Goal: Task Accomplishment & Management: Use online tool/utility

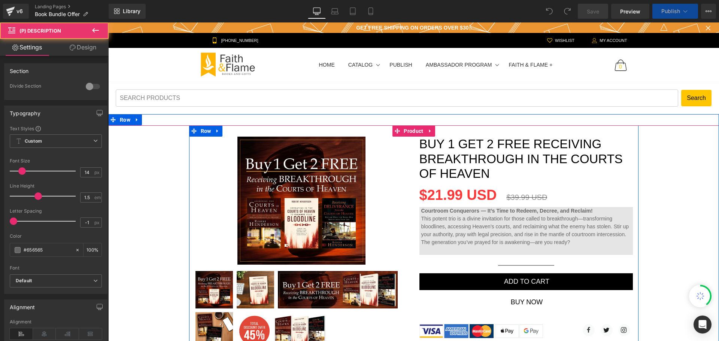
click at [448, 216] on span "This potent trio is a divine invitation for those called to breakthrough—transf…" at bounding box center [525, 231] width 208 height 30
click at [411, 133] on span "Product" at bounding box center [413, 130] width 23 height 11
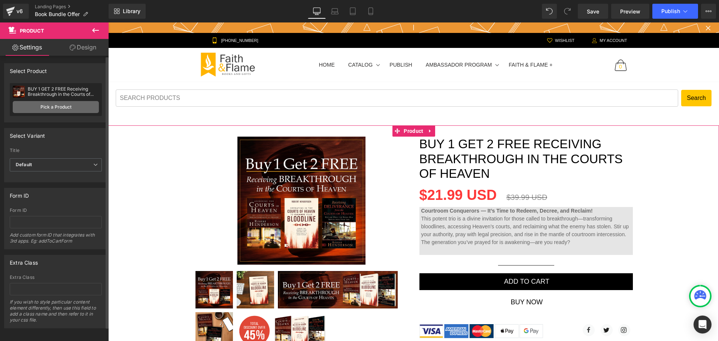
click at [66, 111] on link "Pick a Product" at bounding box center [56, 107] width 86 height 12
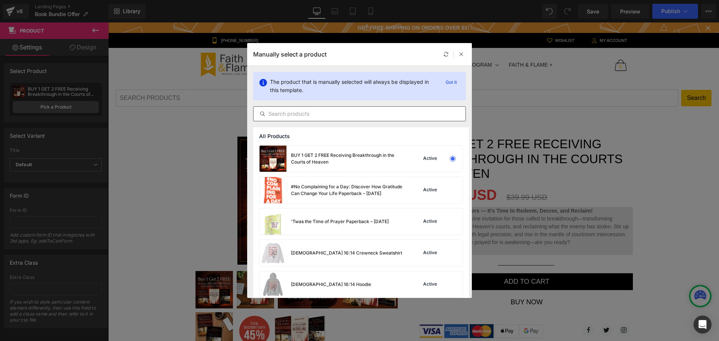
click at [347, 116] on input "text" at bounding box center [360, 113] width 212 height 9
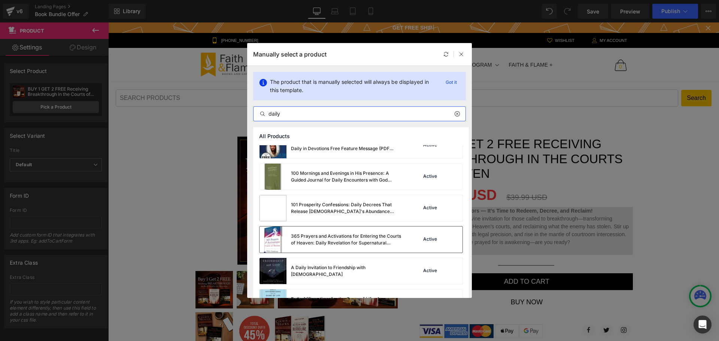
scroll to position [75, 0]
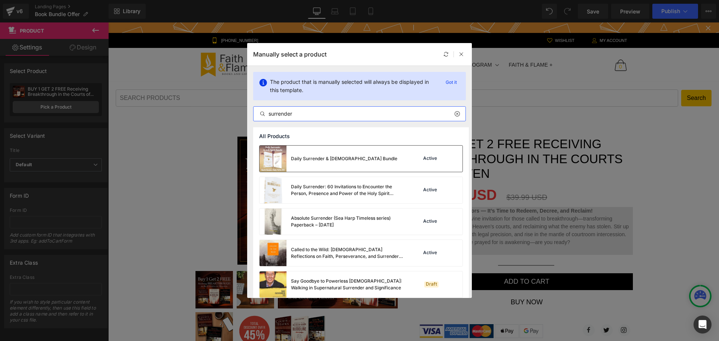
type input "surrender"
click at [406, 154] on div "Daily Surrender & [DEMOGRAPHIC_DATA] Bundle Active" at bounding box center [361, 159] width 203 height 26
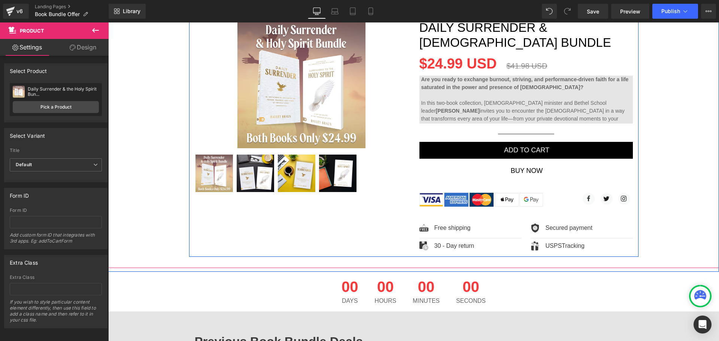
scroll to position [187, 0]
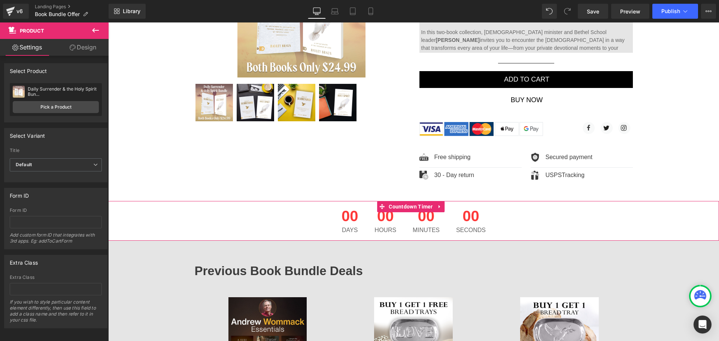
click at [466, 222] on span "00" at bounding box center [471, 218] width 30 height 19
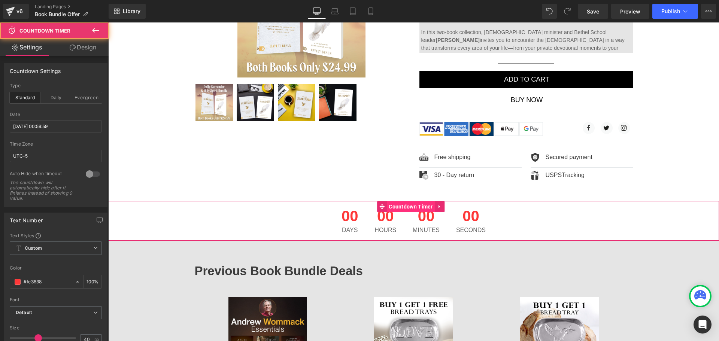
click at [421, 208] on span "Countdown Timer" at bounding box center [411, 206] width 48 height 11
click at [22, 127] on input "[DATE] 00:59:59" at bounding box center [56, 126] width 92 height 12
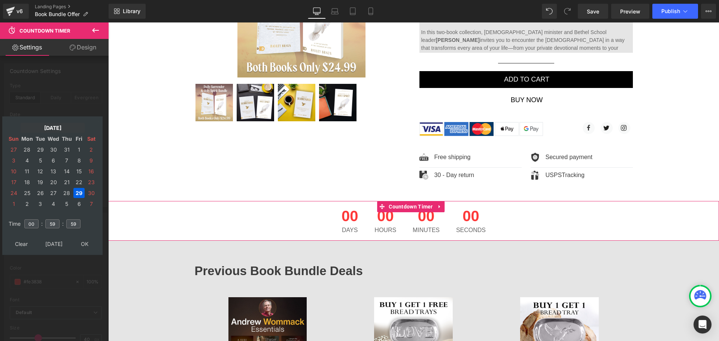
click at [65, 127] on td "[DATE]" at bounding box center [53, 128] width 64 height 10
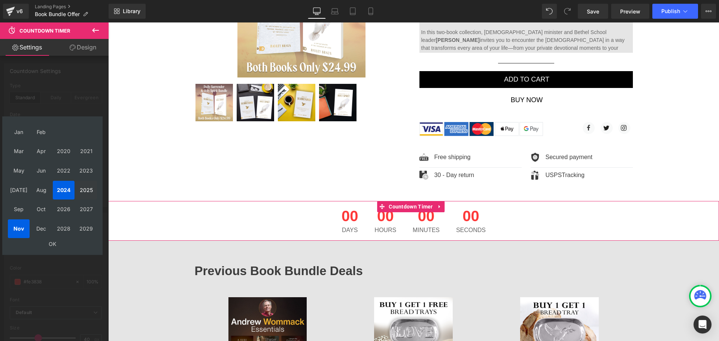
click at [88, 193] on td "2025" at bounding box center [86, 190] width 22 height 19
click at [23, 205] on td "Sep" at bounding box center [19, 209] width 22 height 19
click at [54, 242] on td "OK" at bounding box center [52, 244] width 89 height 10
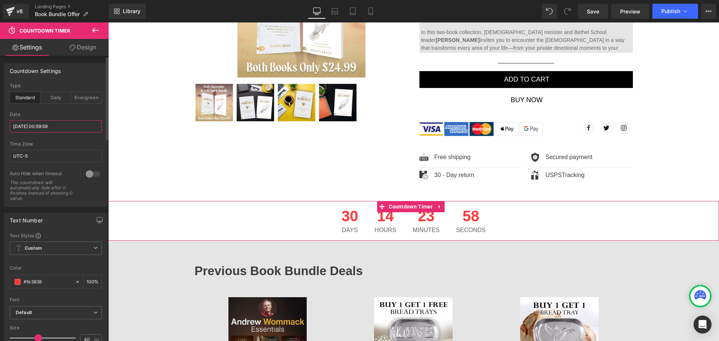
click at [65, 126] on input "[DATE] 00:59:59" at bounding box center [56, 126] width 92 height 12
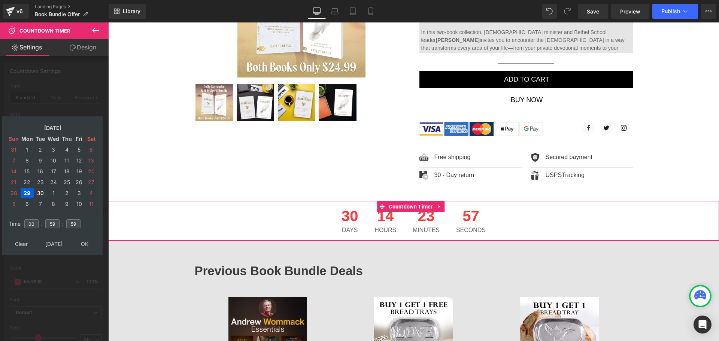
click at [43, 193] on td "30" at bounding box center [40, 193] width 12 height 10
type input "[DATE] 00:59:59"
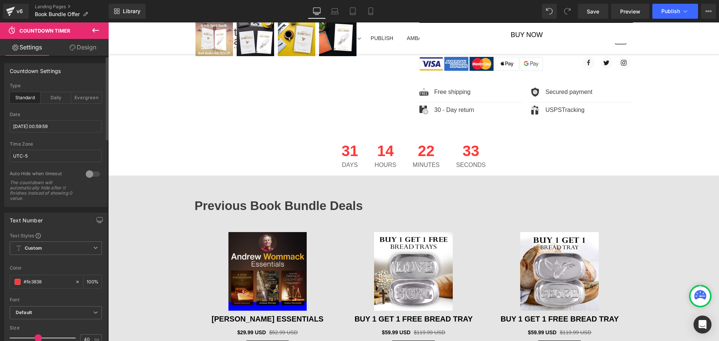
scroll to position [262, 0]
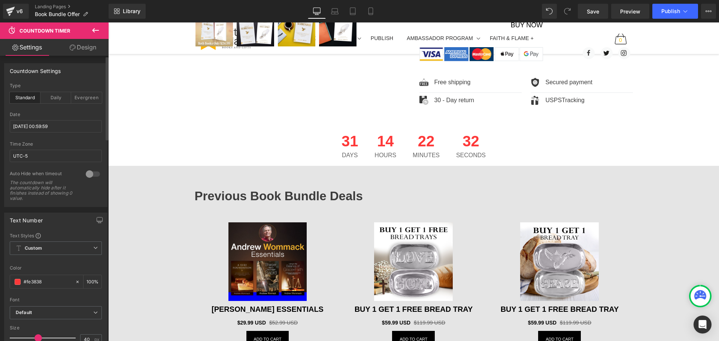
drag, startPoint x: 386, startPoint y: 223, endPoint x: 334, endPoint y: 224, distance: 51.7
click at [386, 223] on img at bounding box center [413, 261] width 79 height 79
click at [405, 218] on div "Sale Off (P) Image Buy 1 Get 1 Free Bread Tray (P) Title $59.99 USD $119.99 USD…" at bounding box center [413, 285] width 146 height 140
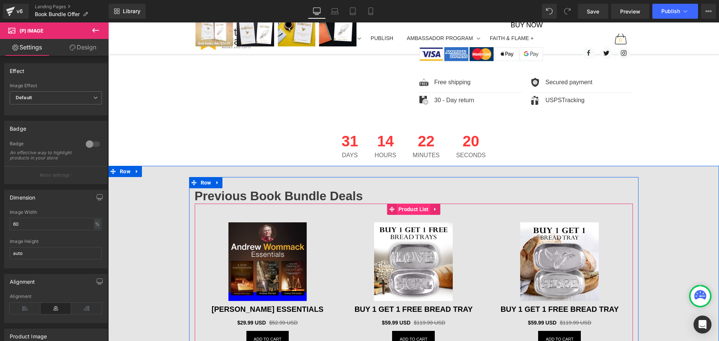
click at [414, 207] on span "Product List" at bounding box center [414, 209] width 34 height 11
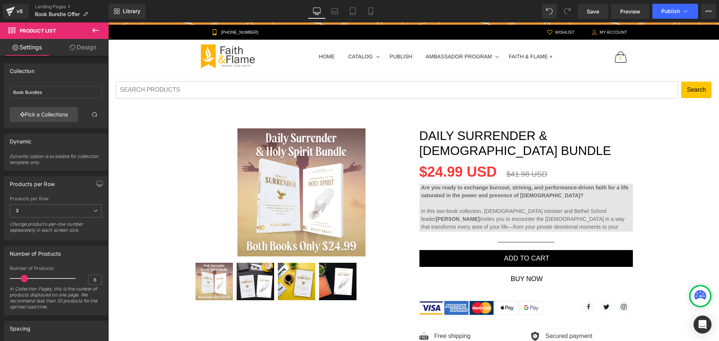
scroll to position [0, 0]
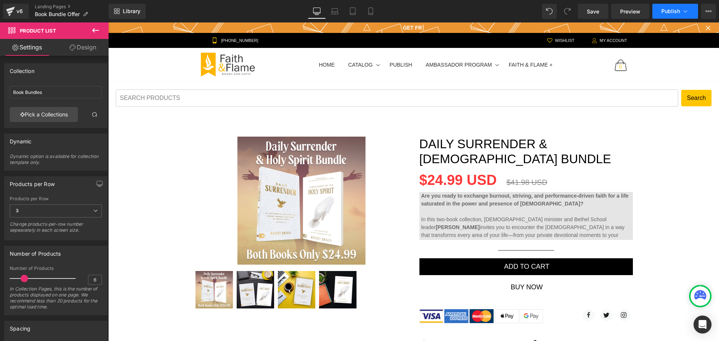
click at [681, 14] on button "Publish" at bounding box center [675, 11] width 46 height 15
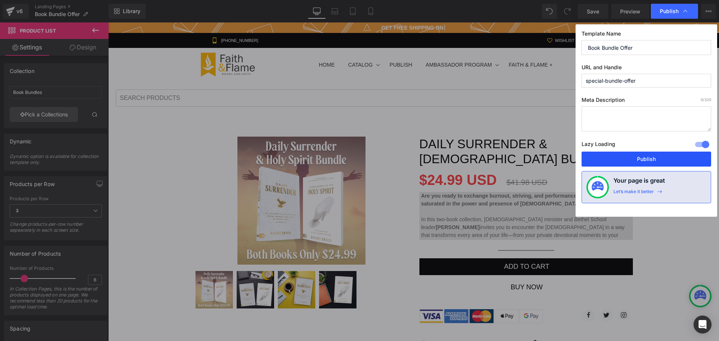
drag, startPoint x: 666, startPoint y: 160, endPoint x: 440, endPoint y: 83, distance: 238.8
click at [666, 160] on button "Publish" at bounding box center [647, 159] width 130 height 15
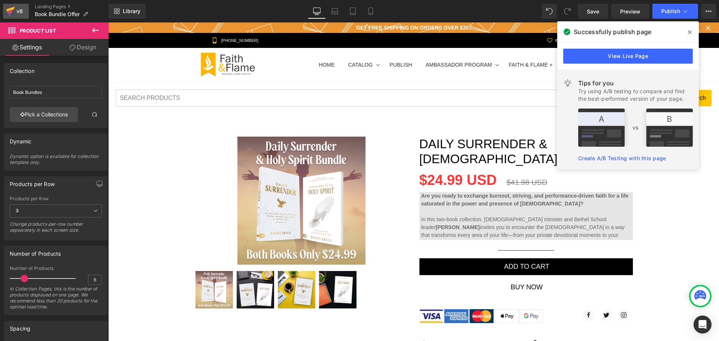
click at [20, 9] on div "v6" at bounding box center [19, 11] width 9 height 10
